Goal: Information Seeking & Learning: Compare options

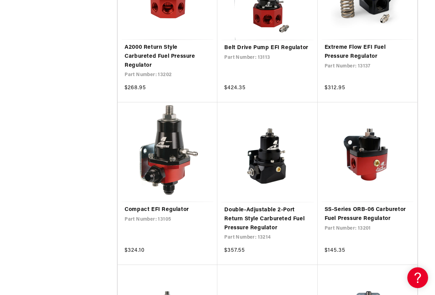
scroll to position [900, 0]
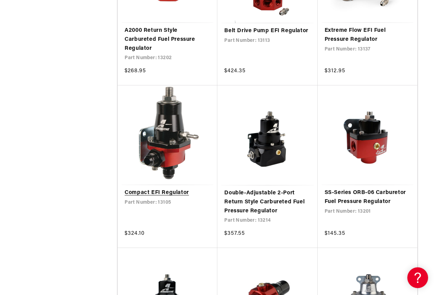
click at [173, 190] on link "Compact EFI Regulator" at bounding box center [168, 193] width 86 height 9
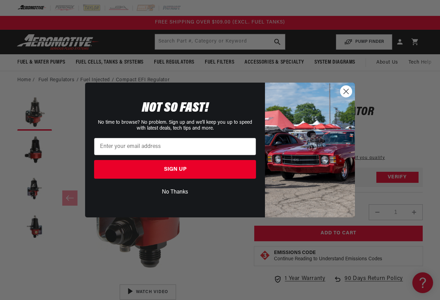
click at [343, 88] on circle "Close dialog" at bounding box center [346, 91] width 11 height 11
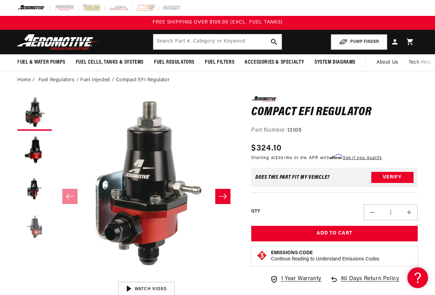
click at [39, 230] on button "Load image 4 in gallery view" at bounding box center [34, 227] width 35 height 35
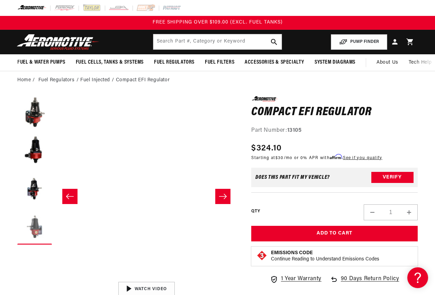
scroll to position [0, 547]
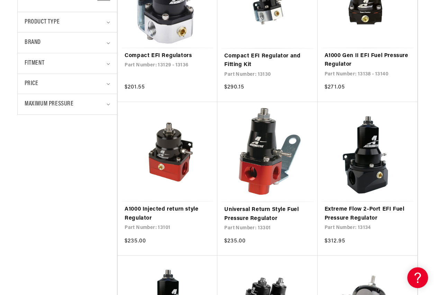
scroll to position [277, 0]
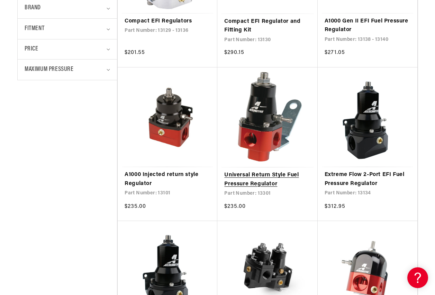
click at [256, 178] on link "Universal Return Style Fuel Pressure Regulator" at bounding box center [267, 180] width 86 height 18
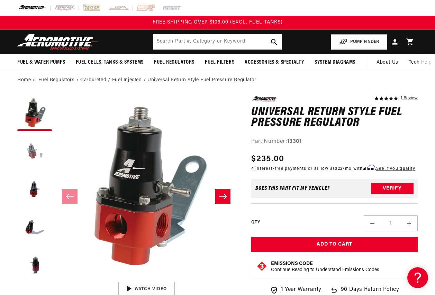
click at [29, 152] on button "Load image 2 in gallery view" at bounding box center [34, 151] width 35 height 35
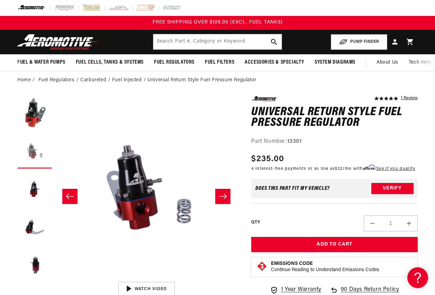
scroll to position [0, 182]
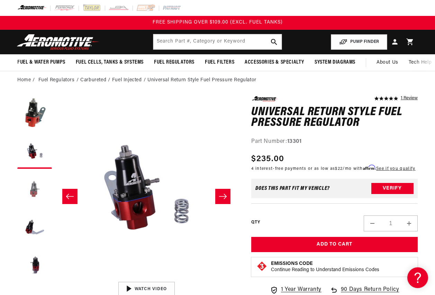
click at [30, 182] on button "Load image 3 in gallery view" at bounding box center [34, 189] width 35 height 35
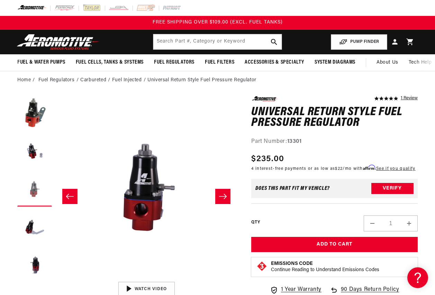
scroll to position [0, 364]
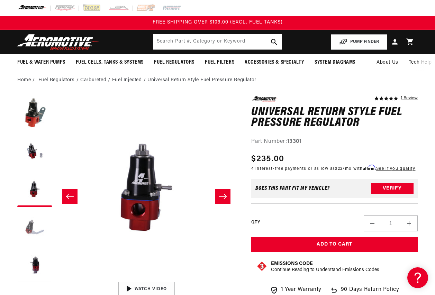
click at [30, 223] on button "Load image 4 in gallery view" at bounding box center [34, 227] width 35 height 35
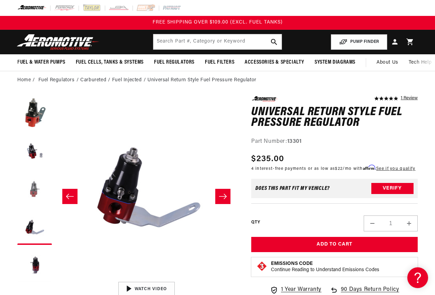
scroll to position [0, 547]
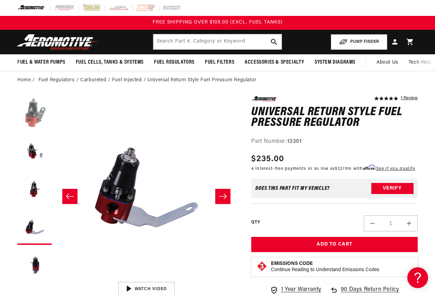
click at [34, 121] on button "Load image 1 in gallery view" at bounding box center [34, 113] width 35 height 35
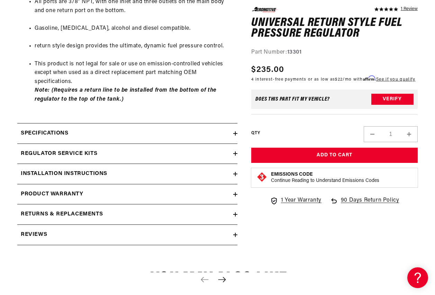
scroll to position [450, 0]
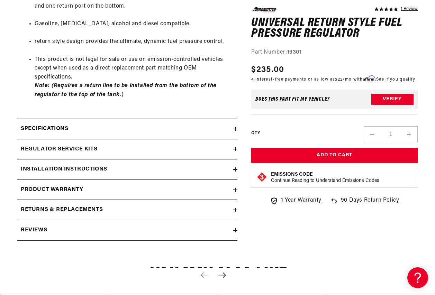
click at [234, 129] on icon at bounding box center [235, 129] width 4 height 0
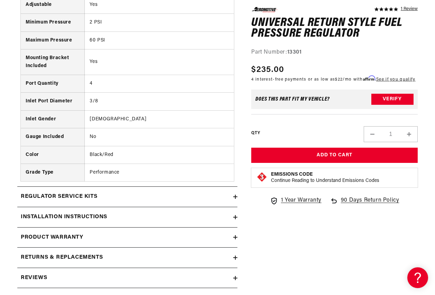
scroll to position [623, 0]
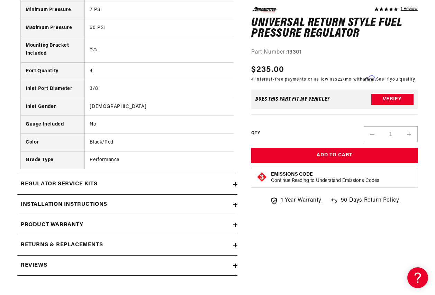
click at [235, 184] on icon at bounding box center [235, 184] width 4 height 4
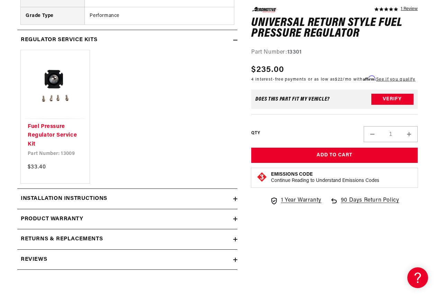
scroll to position [796, 0]
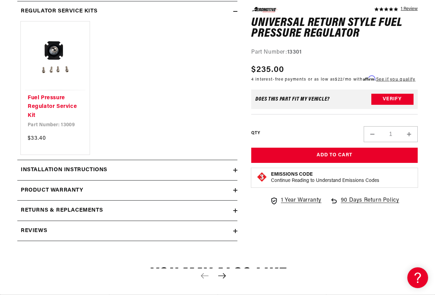
click at [235, 231] on icon at bounding box center [235, 231] width 0 height 4
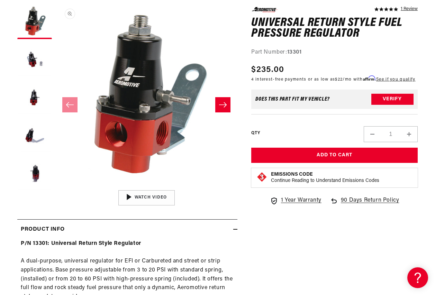
scroll to position [104, 0]
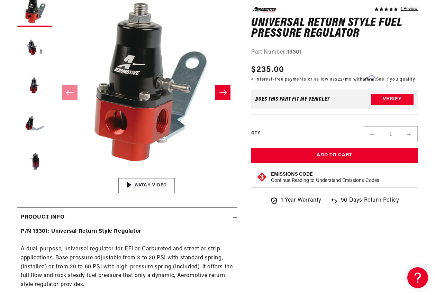
click at [155, 183] on img "Gallery Viewer" at bounding box center [146, 185] width 105 height 59
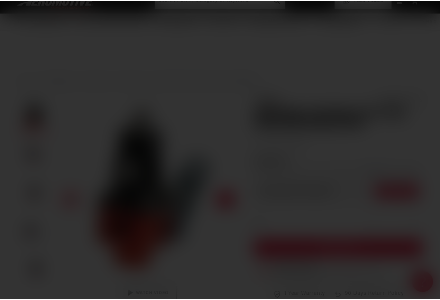
scroll to position [0, 0]
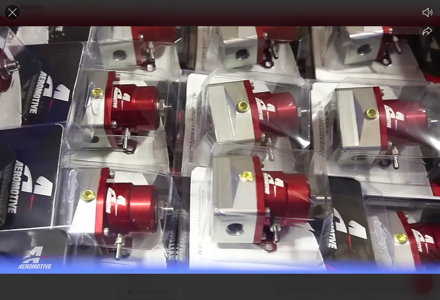
click at [10, 10] on icon "Close the video player" at bounding box center [12, 12] width 8 height 8
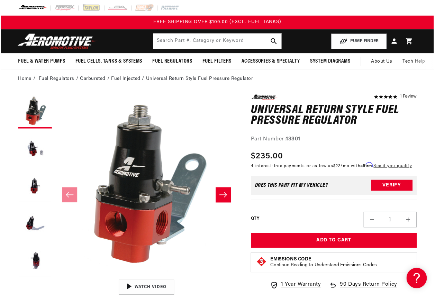
scroll to position [105, 0]
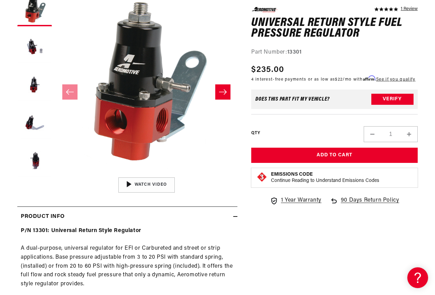
click at [219, 94] on icon "Slide right" at bounding box center [223, 92] width 8 height 7
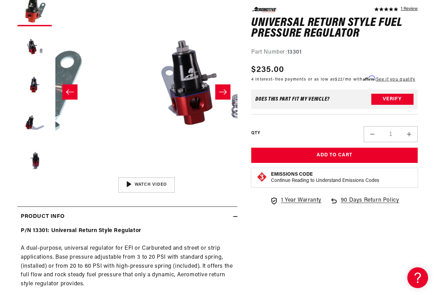
scroll to position [0, 182]
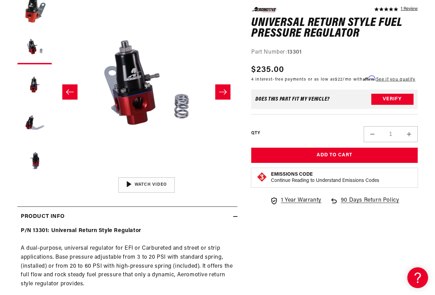
click at [219, 94] on icon "Slide right" at bounding box center [223, 92] width 8 height 7
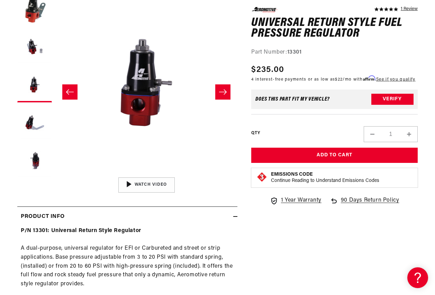
click at [219, 94] on icon "Slide right" at bounding box center [223, 92] width 8 height 7
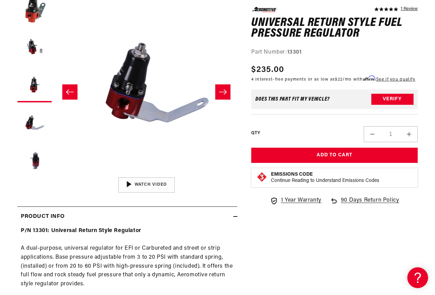
scroll to position [0, 547]
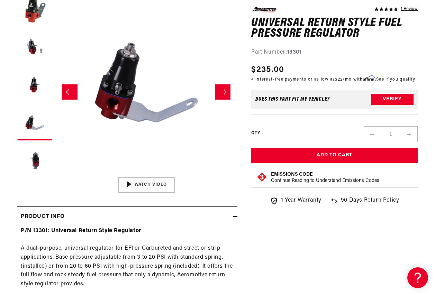
click at [220, 93] on icon "Slide right" at bounding box center [223, 92] width 8 height 7
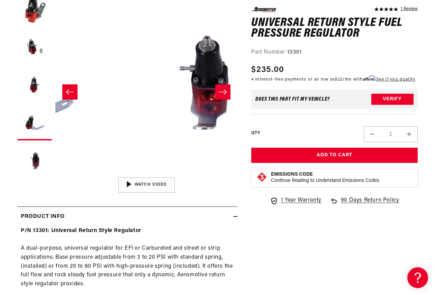
scroll to position [0, 729]
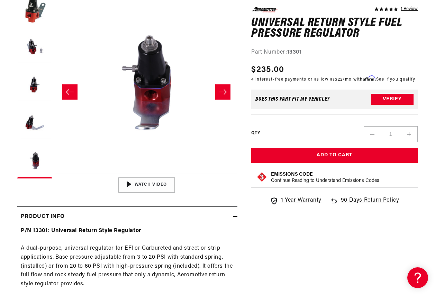
click at [220, 93] on icon "Slide right" at bounding box center [223, 92] width 8 height 7
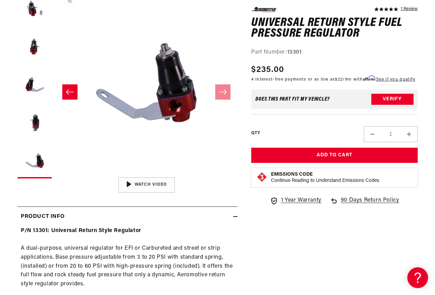
scroll to position [0, 911]
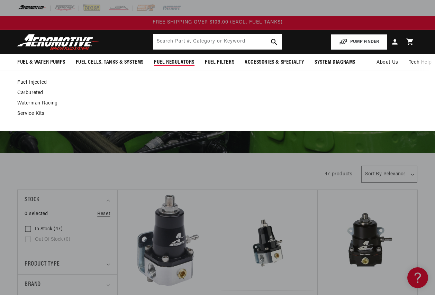
click at [180, 64] on span "Fuel Regulators" at bounding box center [174, 62] width 40 height 7
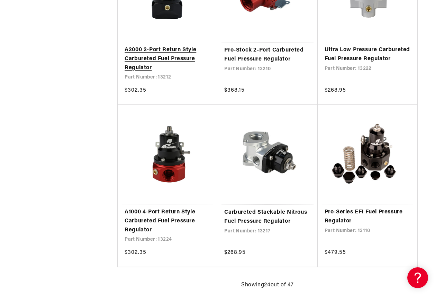
scroll to position [1246, 0]
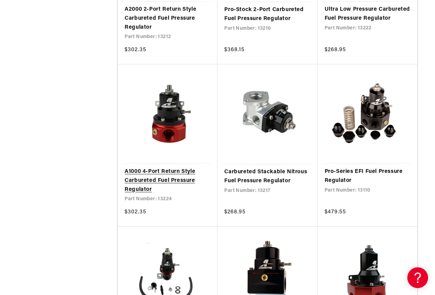
click at [147, 175] on link "A1000 4-Port Return Style Carbureted Fuel Pressure Regulator" at bounding box center [168, 181] width 86 height 27
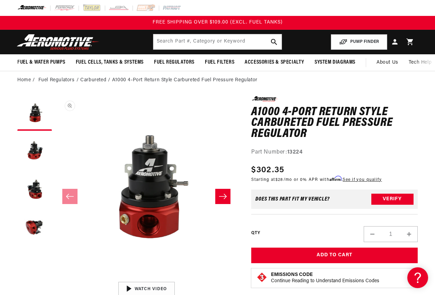
scroll to position [0, 0]
click at [37, 152] on button "Load image 2 in gallery view" at bounding box center [34, 151] width 35 height 35
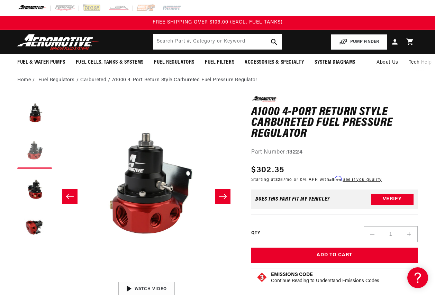
scroll to position [0, 182]
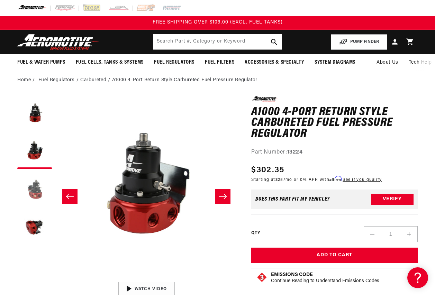
click at [35, 193] on button "Load image 3 in gallery view" at bounding box center [34, 189] width 35 height 35
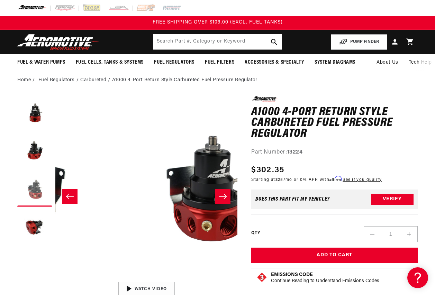
scroll to position [0, 364]
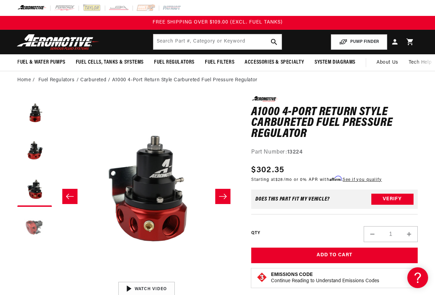
click at [34, 225] on button "Load image 4 in gallery view" at bounding box center [34, 227] width 35 height 35
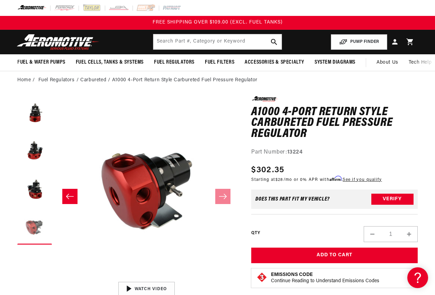
scroll to position [0, 547]
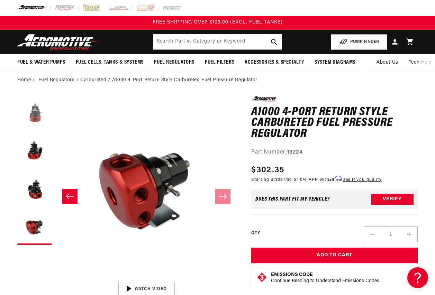
click at [31, 124] on button "Load image 1 in gallery view" at bounding box center [34, 113] width 35 height 35
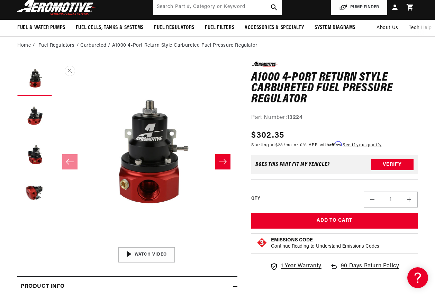
scroll to position [0, 0]
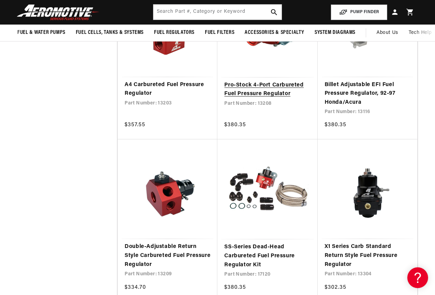
scroll to position [381, 0]
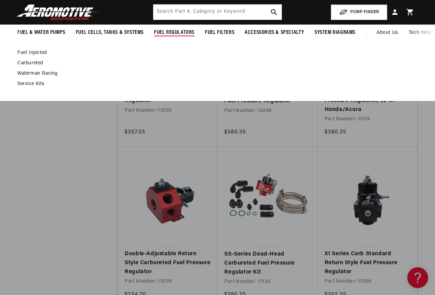
click at [179, 32] on span "Fuel Regulators" at bounding box center [174, 32] width 40 height 7
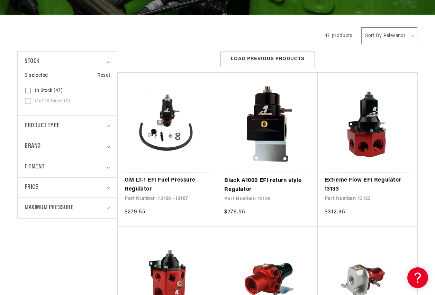
scroll to position [173, 0]
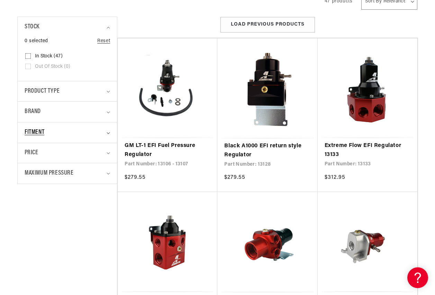
click at [108, 134] on icon "Fitment (0 selected)" at bounding box center [108, 133] width 3 height 2
click at [107, 133] on icon "Fitment (0 selected)" at bounding box center [108, 133] width 3 height 2
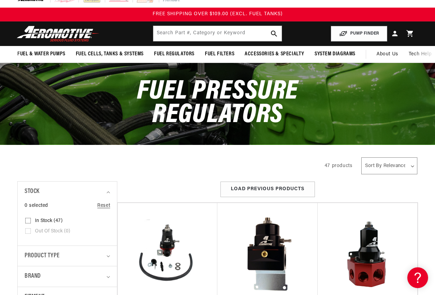
scroll to position [0, 0]
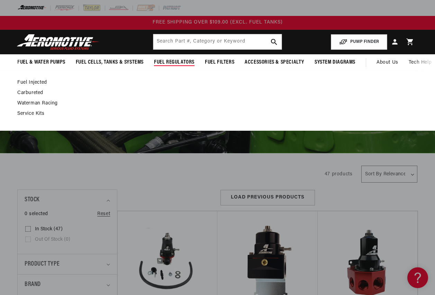
click at [183, 61] on span "Fuel Regulators" at bounding box center [174, 62] width 40 height 7
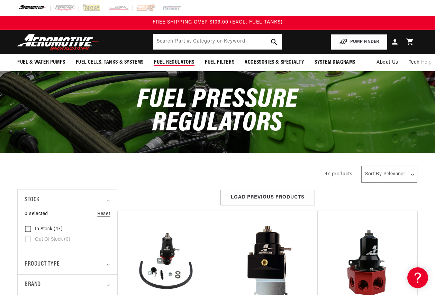
click at [183, 64] on span "Fuel Regulators" at bounding box center [174, 62] width 40 height 7
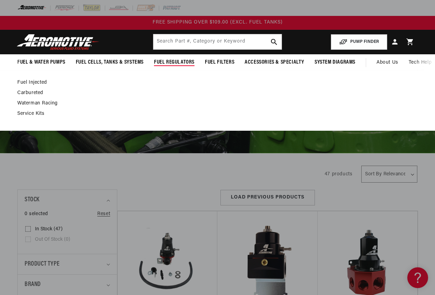
click at [183, 64] on span "Fuel Regulators" at bounding box center [174, 62] width 40 height 7
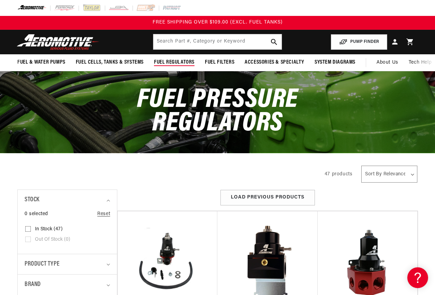
click at [183, 64] on span "Fuel Regulators" at bounding box center [174, 62] width 40 height 7
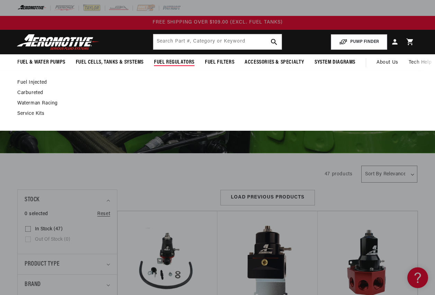
click at [36, 91] on link "Carbureted" at bounding box center [214, 93] width 394 height 6
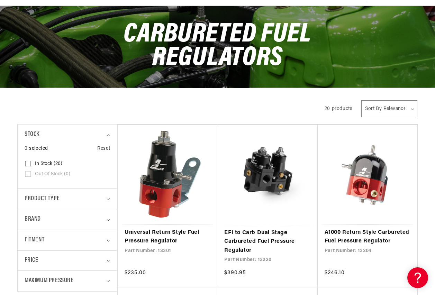
scroll to position [69, 0]
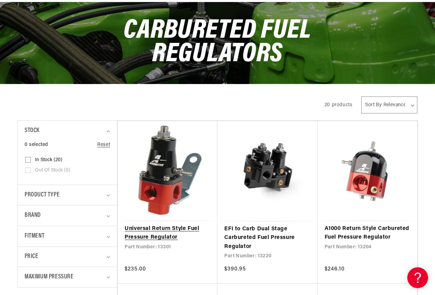
click at [159, 225] on link "Universal Return Style Fuel Pressure Regulator" at bounding box center [168, 234] width 86 height 18
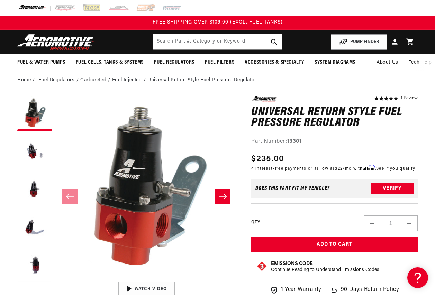
click at [223, 194] on icon "Slide right" at bounding box center [223, 196] width 8 height 7
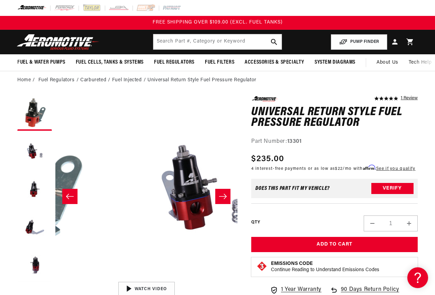
scroll to position [0, 182]
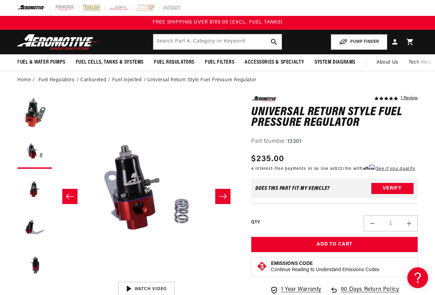
click at [73, 193] on icon "Slide left" at bounding box center [70, 196] width 8 height 7
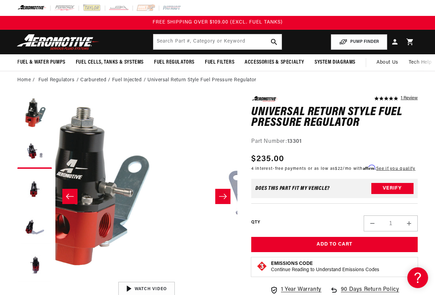
scroll to position [0, 0]
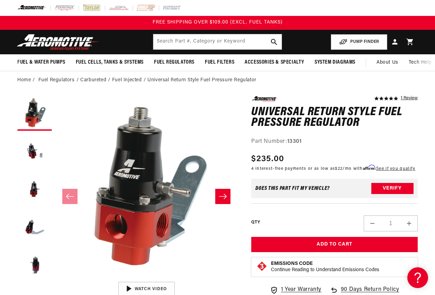
click at [222, 193] on icon "Slide right" at bounding box center [223, 196] width 8 height 7
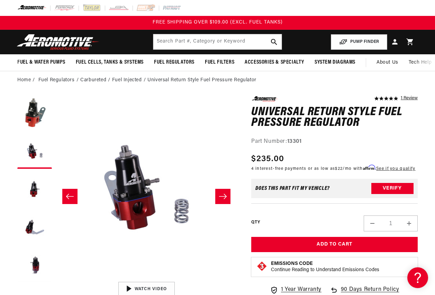
click at [222, 193] on icon "Slide right" at bounding box center [223, 196] width 8 height 7
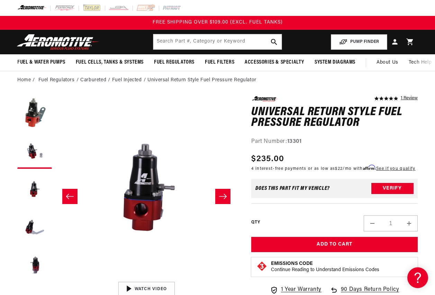
scroll to position [0, 364]
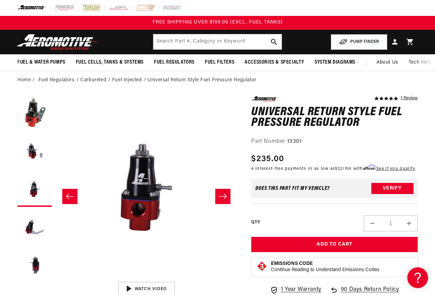
click at [222, 193] on icon "Slide right" at bounding box center [223, 196] width 8 height 7
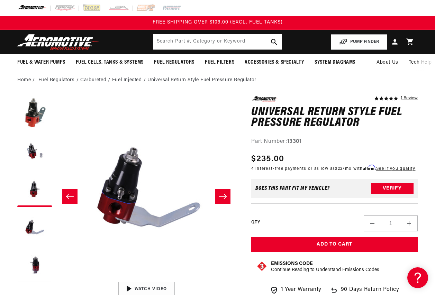
scroll to position [0, 547]
